Goal: Information Seeking & Learning: Learn about a topic

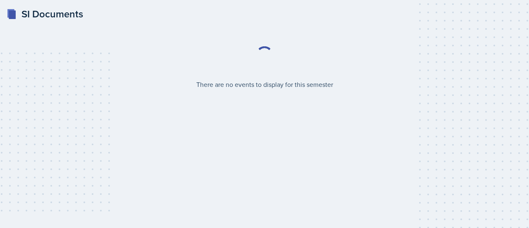
select select "2bed604d-1099-4043-b1bc-2365e8740244"
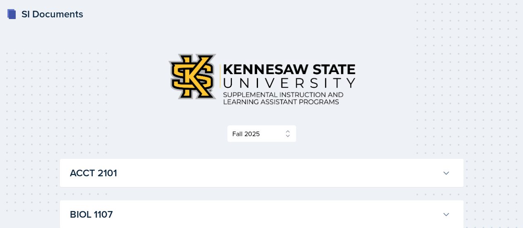
click at [284, 165] on h3 "ACCT 2101" at bounding box center [254, 172] width 369 height 15
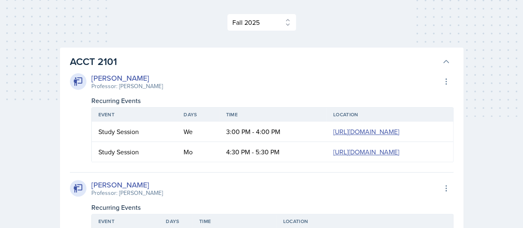
scroll to position [113, 0]
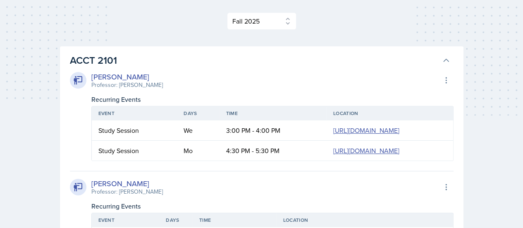
click at [301, 61] on h3 "ACCT 2101" at bounding box center [254, 60] width 369 height 15
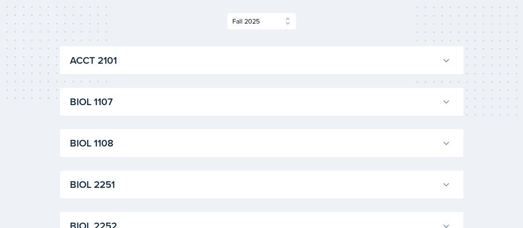
click at [275, 104] on h3 "BIOL 1107" at bounding box center [254, 101] width 369 height 15
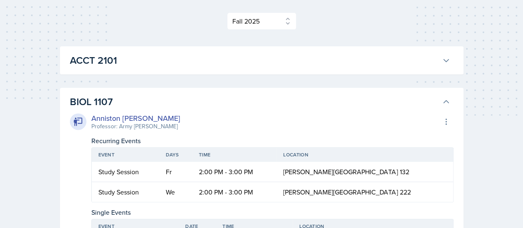
click at [275, 104] on h3 "BIOL 1107" at bounding box center [254, 101] width 369 height 15
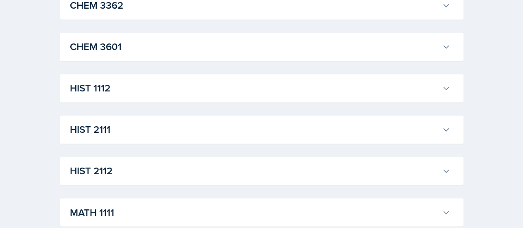
scroll to position [582, 0]
click at [255, 79] on button "HIST 1112" at bounding box center [260, 88] width 384 height 18
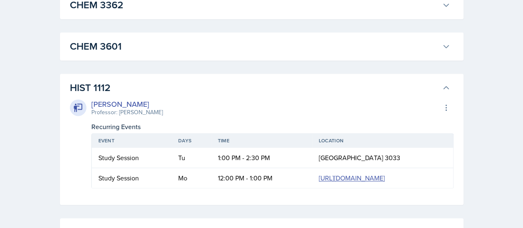
click at [254, 86] on h3 "HIST 1112" at bounding box center [254, 87] width 369 height 15
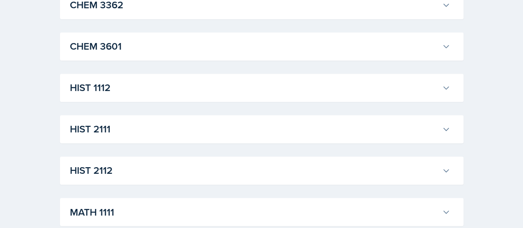
click at [241, 120] on button "HIST 2111" at bounding box center [260, 129] width 384 height 18
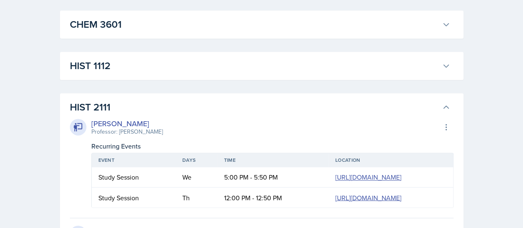
click at [243, 107] on h3 "HIST 2111" at bounding box center [254, 107] width 369 height 15
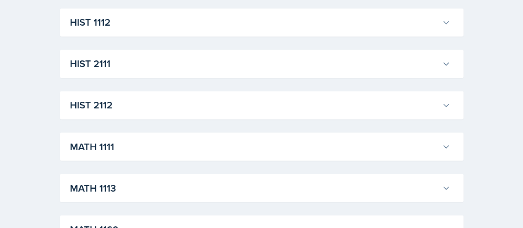
scroll to position [666, 0]
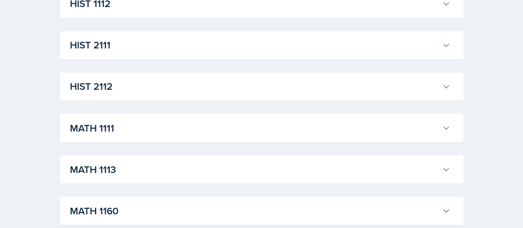
click at [242, 88] on h3 "HIST 2112" at bounding box center [254, 86] width 369 height 15
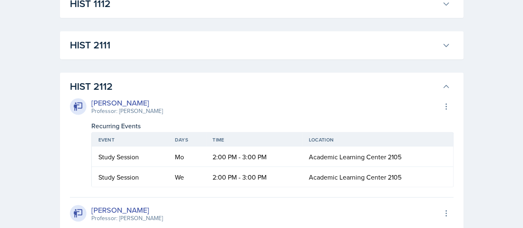
click at [242, 88] on h3 "HIST 2112" at bounding box center [254, 86] width 369 height 15
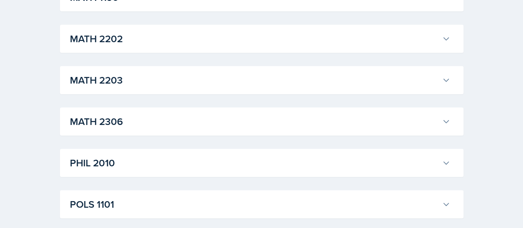
scroll to position [998, 0]
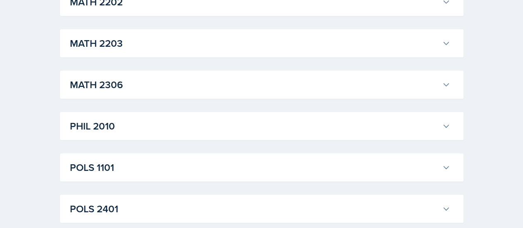
click at [238, 120] on h3 "PHIL 2010" at bounding box center [254, 126] width 369 height 15
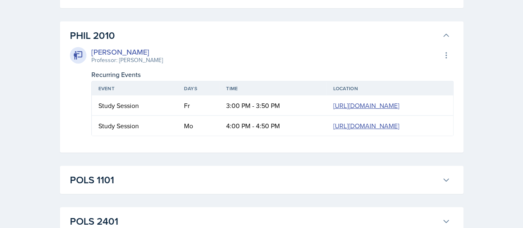
scroll to position [1091, 0]
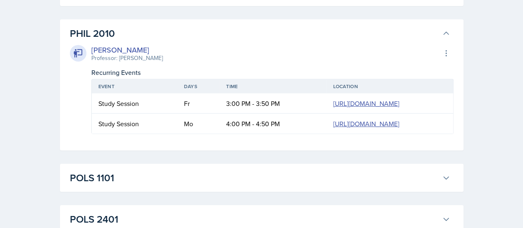
click at [231, 50] on div "[PERSON_NAME] Professor: [PERSON_NAME] Export to Google Calendar" at bounding box center [262, 53] width 384 height 18
click at [230, 44] on div "[PERSON_NAME] Professor: [PERSON_NAME] Export to Google Calendar" at bounding box center [262, 53] width 384 height 18
click at [257, 29] on h3 "PHIL 2010" at bounding box center [254, 33] width 369 height 15
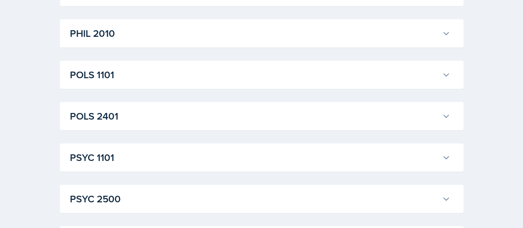
click at [230, 67] on h3 "POLS 1101" at bounding box center [254, 74] width 369 height 15
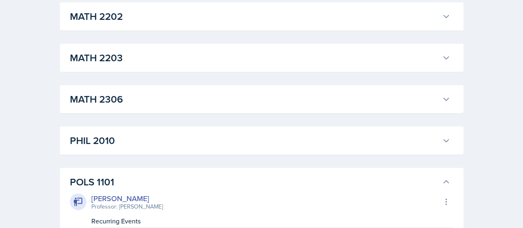
scroll to position [983, 0]
click at [232, 177] on h3 "POLS 1101" at bounding box center [254, 182] width 369 height 15
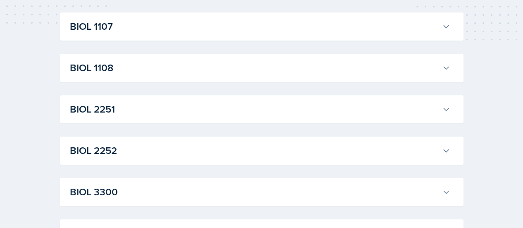
scroll to position [192, 0]
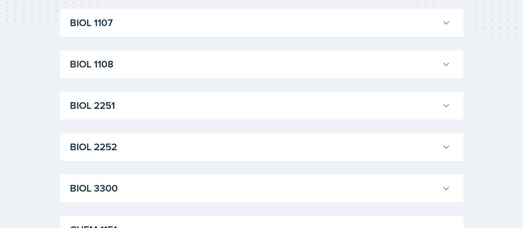
click at [226, 67] on h3 "BIOL 1108" at bounding box center [254, 64] width 369 height 15
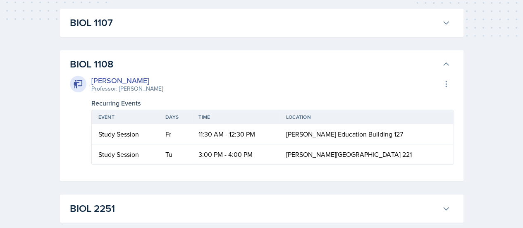
click at [226, 67] on h3 "BIOL 1108" at bounding box center [254, 64] width 369 height 15
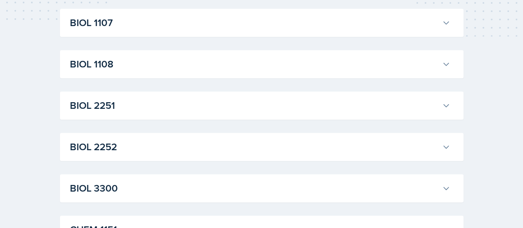
click at [219, 109] on h3 "BIOL 2251" at bounding box center [254, 105] width 369 height 15
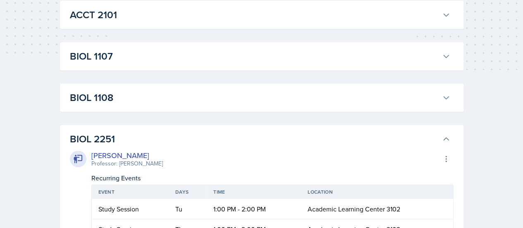
scroll to position [0, 0]
